Goal: Information Seeking & Learning: Learn about a topic

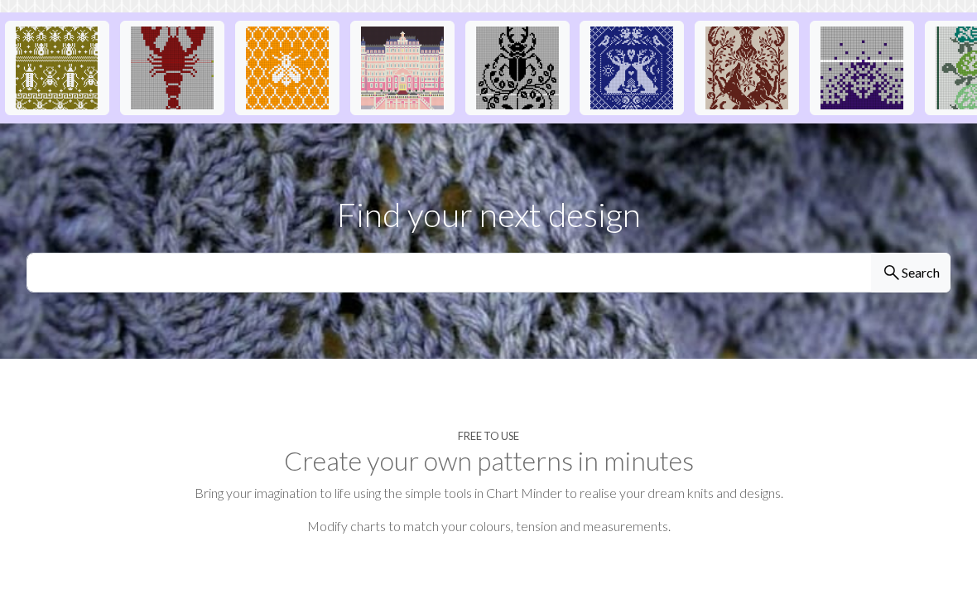
scroll to position [465, 0]
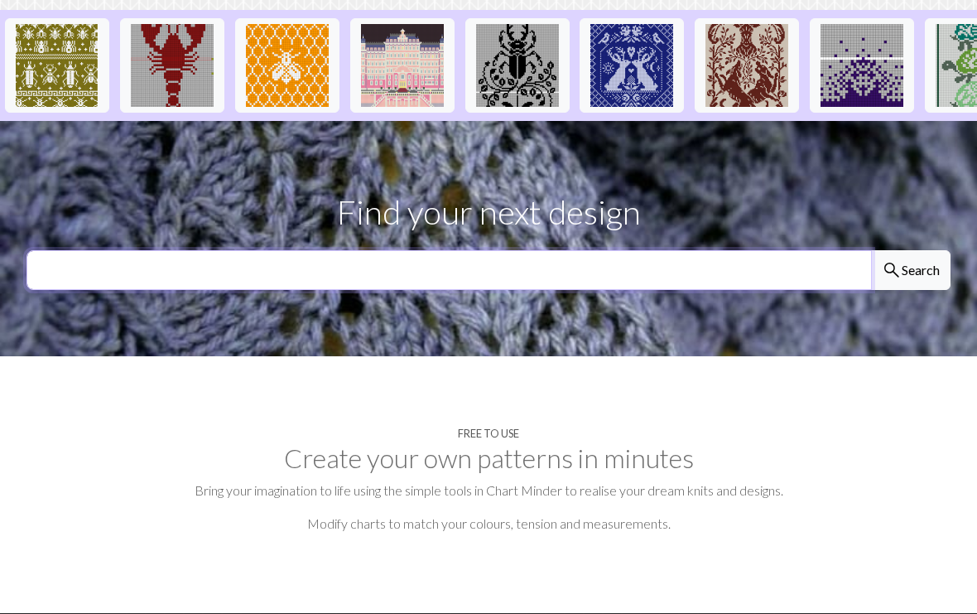
click at [640, 251] on input "text" at bounding box center [450, 271] width 846 height 40
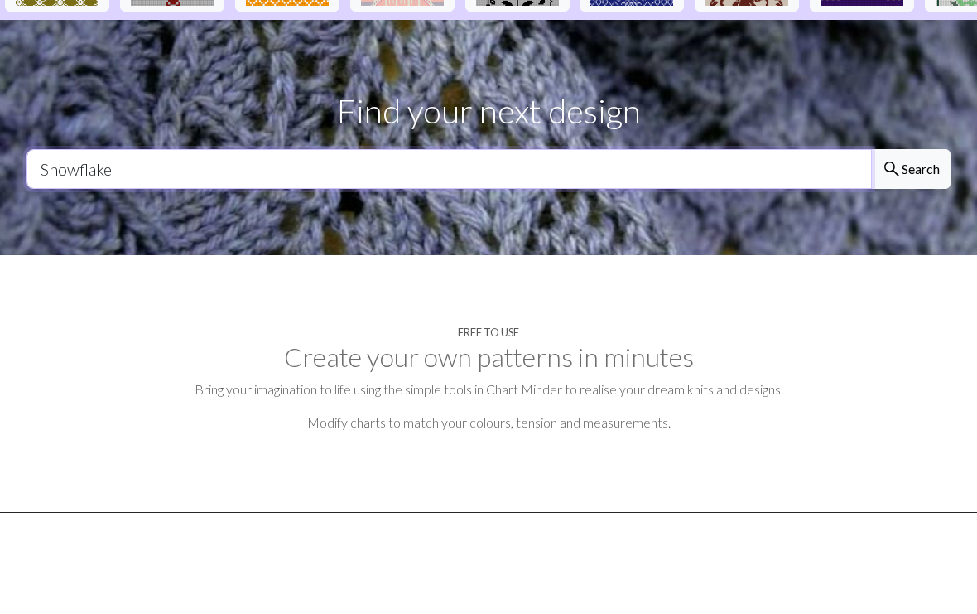
type input "Snowflake"
click at [910, 251] on button "search Search" at bounding box center [911, 271] width 80 height 40
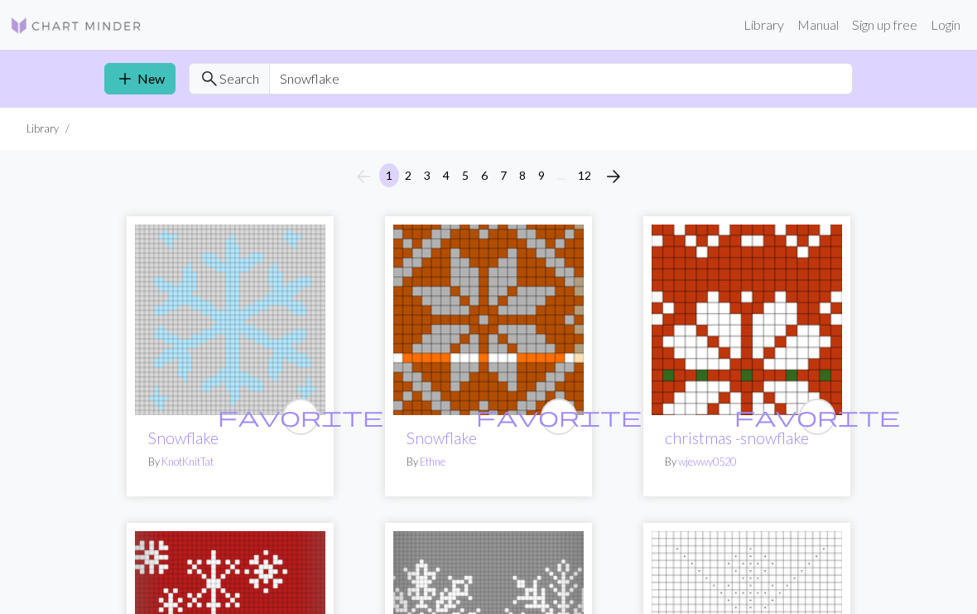
click at [413, 176] on button "2" at bounding box center [408, 175] width 20 height 24
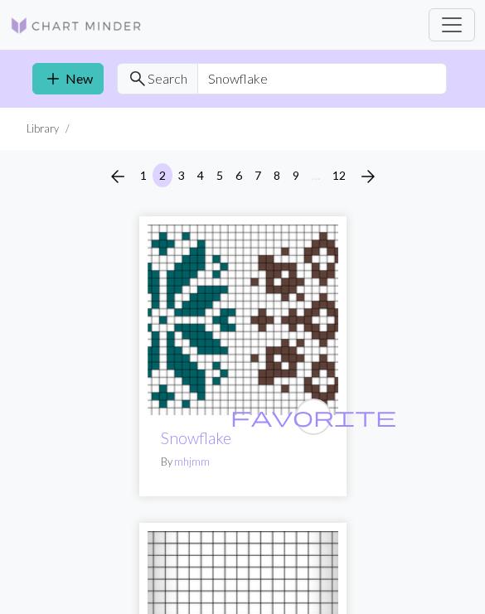
click at [113, 172] on span "arrow_back" at bounding box center [118, 176] width 20 height 23
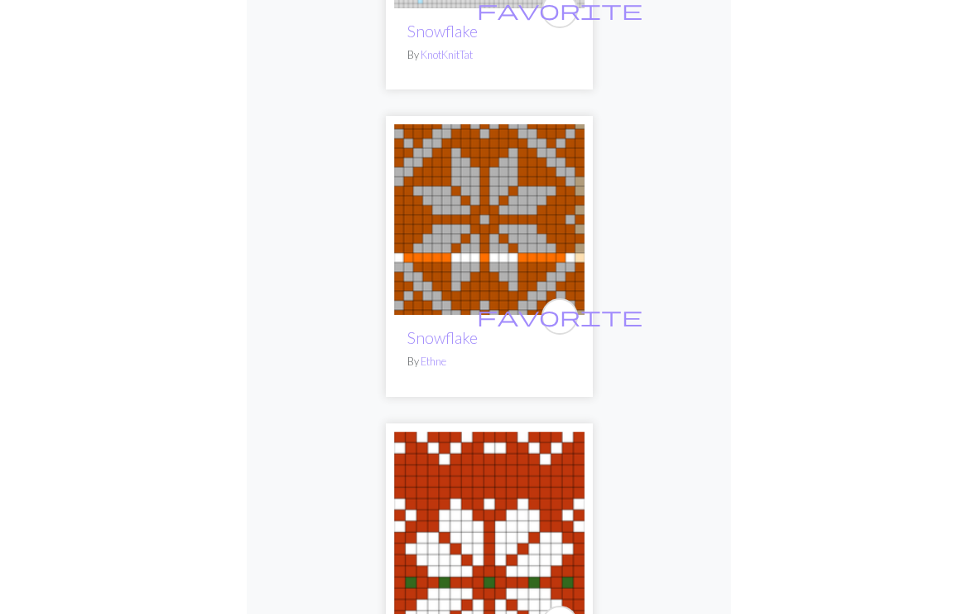
scroll to position [99, 0]
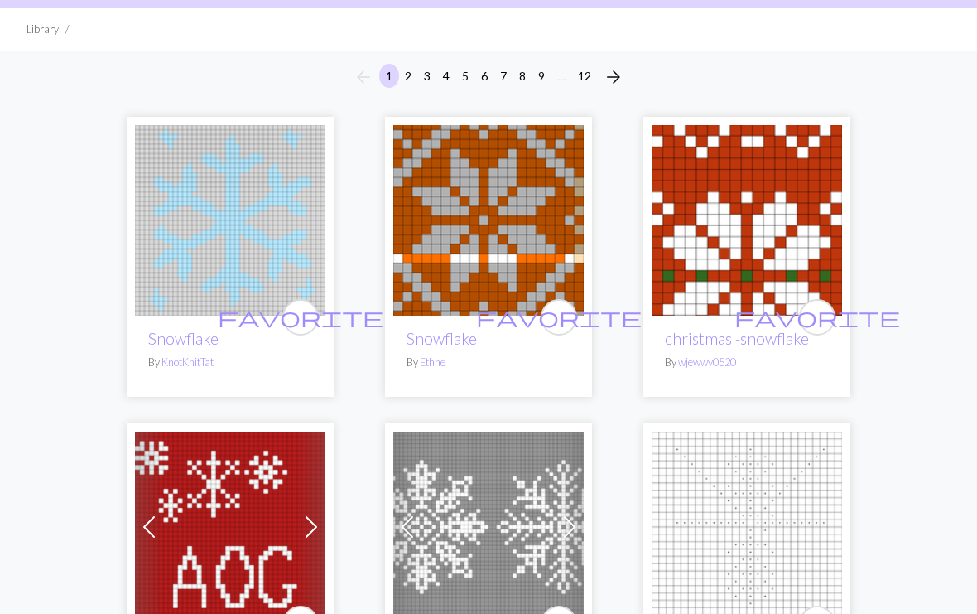
click at [524, 359] on p "By Ethne" at bounding box center [489, 362] width 164 height 16
click at [410, 146] on img at bounding box center [488, 220] width 190 height 190
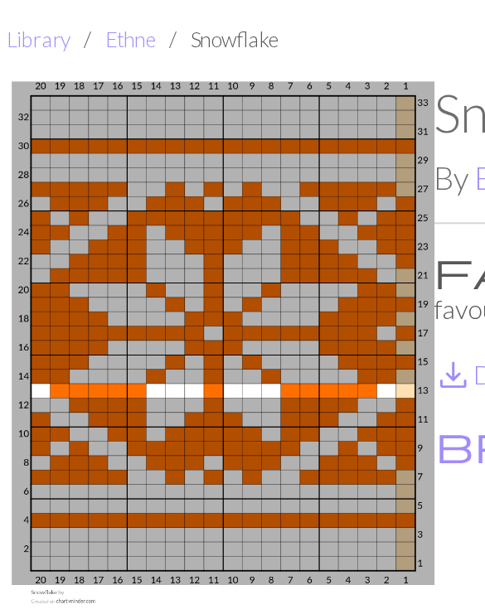
click at [243, 301] on div "Snowflake By Ethne favorite No favourites save_alt Download brush Customise" at bounding box center [350, 337] width 214 height 491
